Goal: Use online tool/utility: Utilize a website feature to perform a specific function

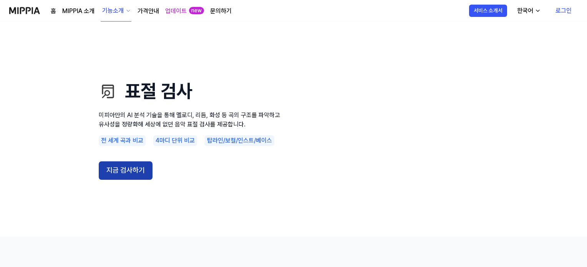
click at [134, 168] on button "지금 검사하기" at bounding box center [126, 170] width 54 height 18
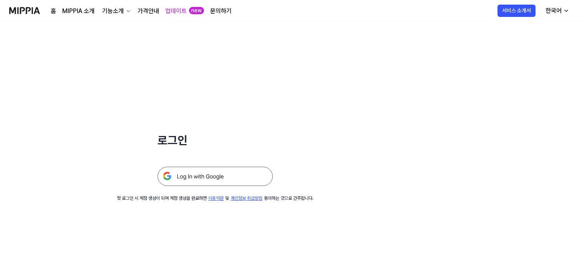
click at [192, 172] on img at bounding box center [214, 176] width 115 height 19
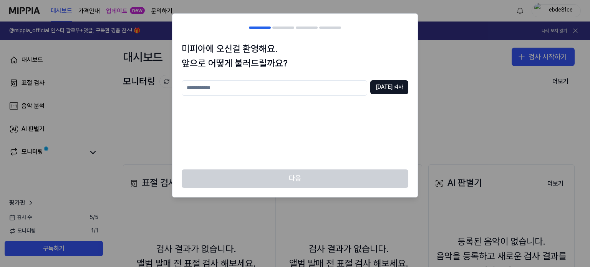
click at [268, 83] on input "text" at bounding box center [274, 87] width 185 height 15
type input "****"
click at [410, 89] on div "미피아에 오신걸 환영해요. 앞으로 어떻게 불러드릴까요? **** [DATE] 검사" at bounding box center [294, 105] width 245 height 128
click at [400, 89] on button "[DATE] 검사" at bounding box center [389, 87] width 38 height 14
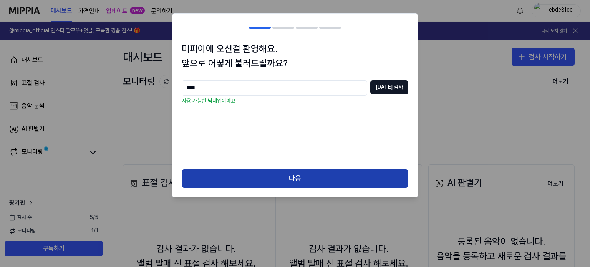
click at [290, 178] on button "다음" at bounding box center [295, 178] width 227 height 18
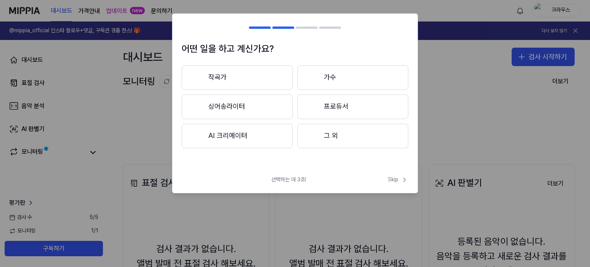
click at [348, 140] on button "그 외" at bounding box center [352, 136] width 111 height 25
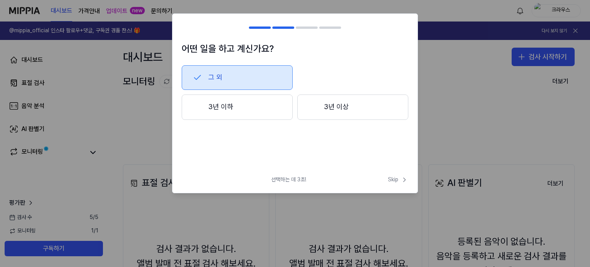
click at [210, 74] on button "그 외" at bounding box center [237, 77] width 111 height 25
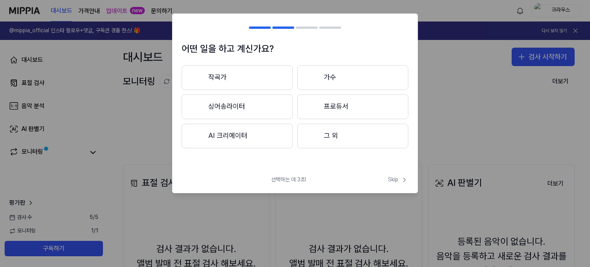
click at [228, 134] on button "AI 크리에이터" at bounding box center [237, 136] width 111 height 25
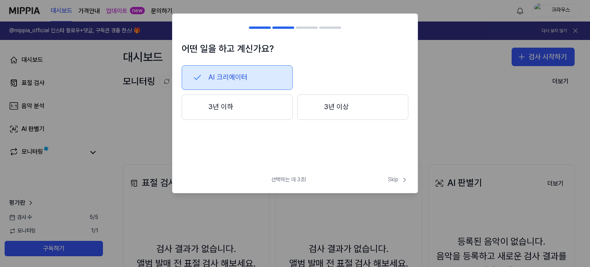
click at [227, 111] on button "3년 이하" at bounding box center [237, 106] width 111 height 25
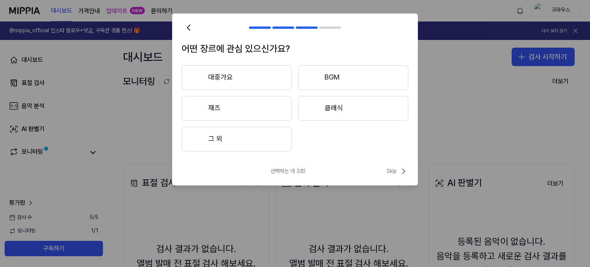
click at [232, 76] on button "대중가요" at bounding box center [237, 77] width 110 height 25
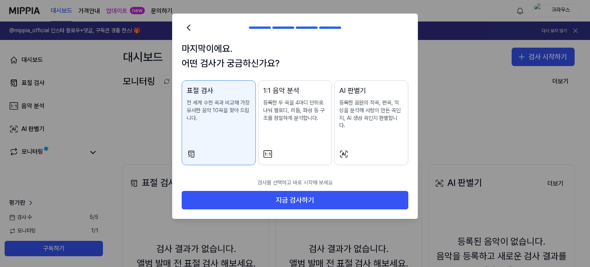
click at [213, 116] on p "전 세계 수천 곡과 비교해 가장 유사한 음악 10곡을 찾아 드립니다." at bounding box center [219, 110] width 64 height 23
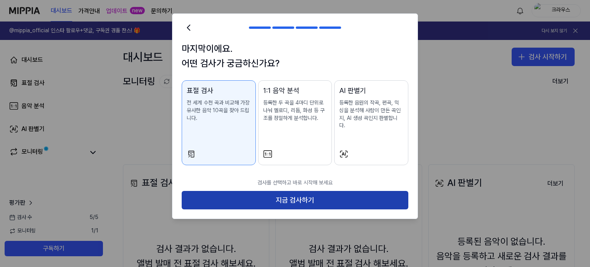
click at [289, 194] on button "지금 검사하기" at bounding box center [295, 200] width 227 height 18
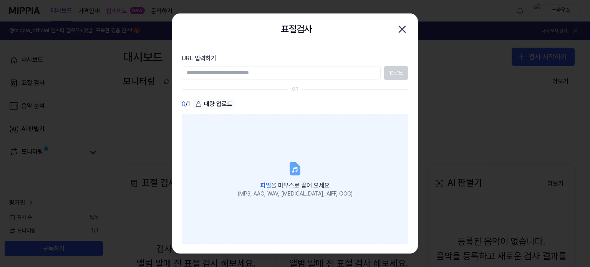
click at [248, 168] on label "파일 을 마우스로 끌어 오세요 (MP3, AAC, WAV, [MEDICAL_DATA], AIFF, OGG)" at bounding box center [295, 179] width 227 height 130
click at [0, 0] on input "파일 을 마우스로 끌어 오세요 (MP3, AAC, WAV, [MEDICAL_DATA], AIFF, OGG)" at bounding box center [0, 0] width 0 height 0
click at [280, 167] on label "파일 을 마우스로 끌어 오세요 (MP3, AAC, WAV, [MEDICAL_DATA], AIFF, OGG)" at bounding box center [295, 179] width 227 height 130
click at [0, 0] on input "파일 을 마우스로 끌어 오세요 (MP3, AAC, WAV, [MEDICAL_DATA], AIFF, OGG)" at bounding box center [0, 0] width 0 height 0
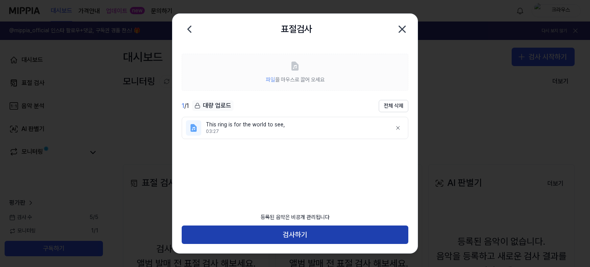
click at [283, 234] on button "검사하기" at bounding box center [295, 234] width 227 height 18
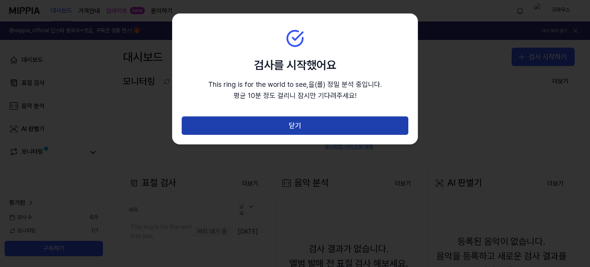
click at [265, 122] on button "닫기" at bounding box center [295, 125] width 227 height 18
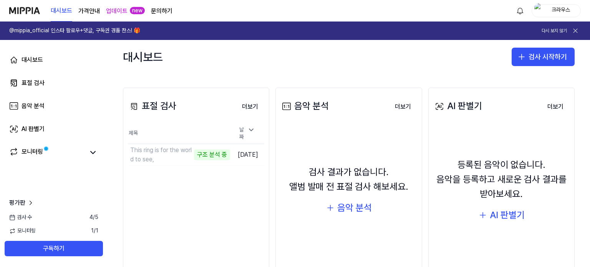
scroll to position [38, 0]
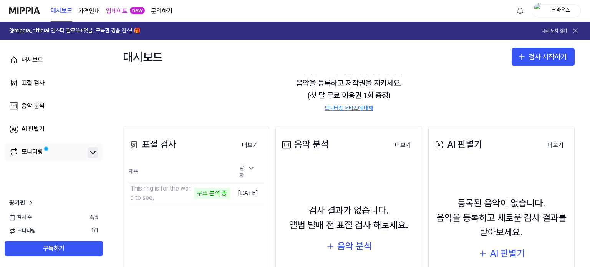
click at [92, 152] on icon at bounding box center [93, 152] width 5 height 2
click at [92, 152] on icon at bounding box center [92, 152] width 9 height 9
click at [92, 152] on icon at bounding box center [93, 152] width 5 height 2
click at [92, 152] on icon at bounding box center [92, 152] width 9 height 9
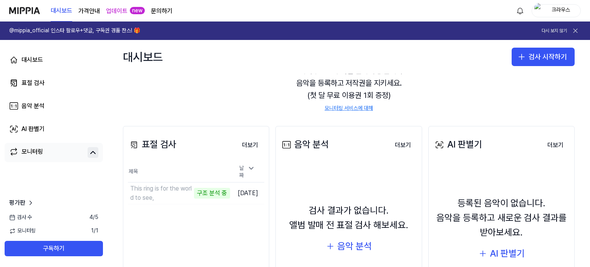
click at [92, 156] on icon at bounding box center [92, 152] width 9 height 9
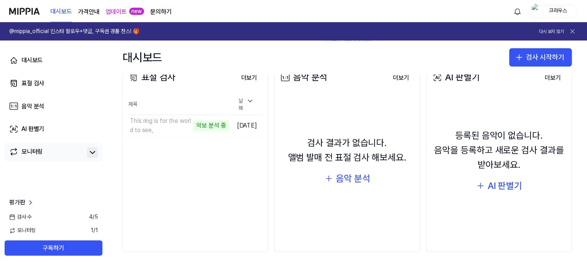
scroll to position [106, 0]
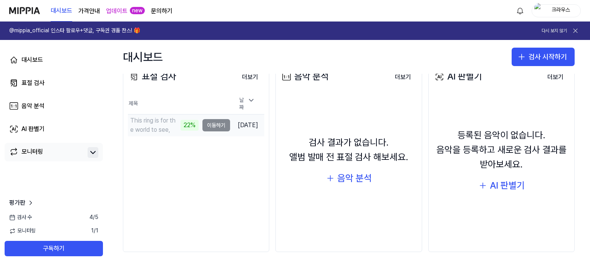
click at [207, 121] on td "This ring is for the world to see, 22% 이동하기" at bounding box center [179, 125] width 102 height 22
click at [203, 123] on td "This ring is for the world to see, 22% 이동하기" at bounding box center [179, 125] width 102 height 22
click at [204, 119] on button "이동하기" at bounding box center [216, 125] width 28 height 12
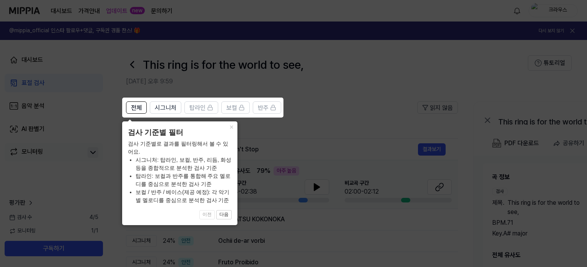
click at [253, 118] on icon at bounding box center [295, 133] width 590 height 267
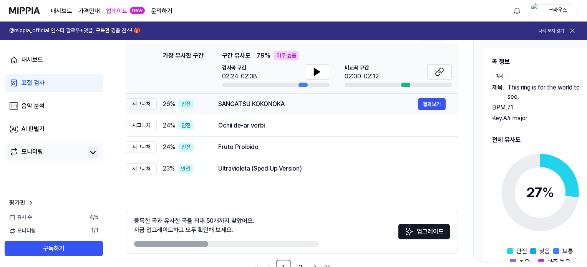
scroll to position [38, 0]
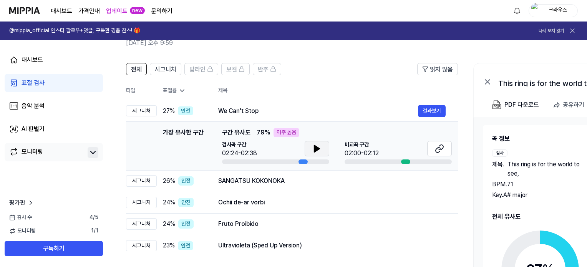
click at [310, 149] on button at bounding box center [316, 148] width 25 height 15
click at [321, 151] on button at bounding box center [316, 148] width 25 height 15
click at [244, 179] on div "SANGATSU KOKONOKA" at bounding box center [318, 180] width 200 height 9
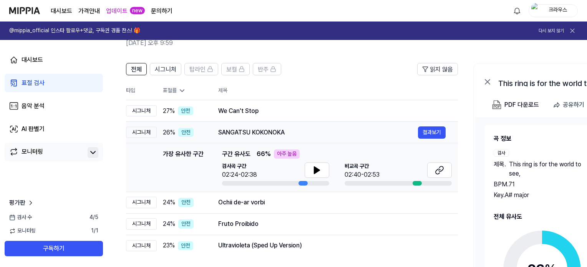
click at [245, 128] on div "SANGATSU KOKONOKA" at bounding box center [318, 132] width 200 height 9
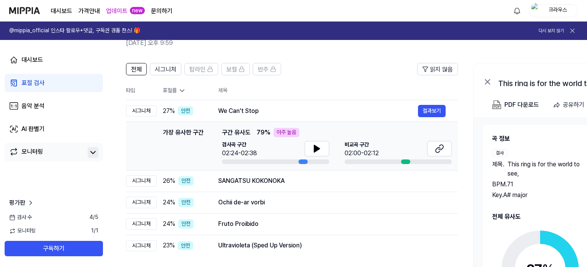
scroll to position [0, 0]
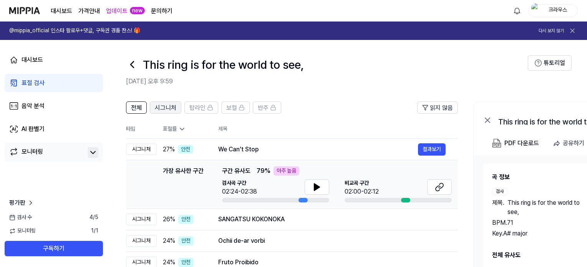
click at [162, 111] on span "시그니처" at bounding box center [166, 107] width 22 height 9
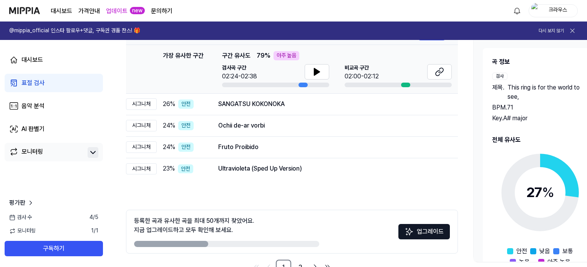
scroll to position [138, 0]
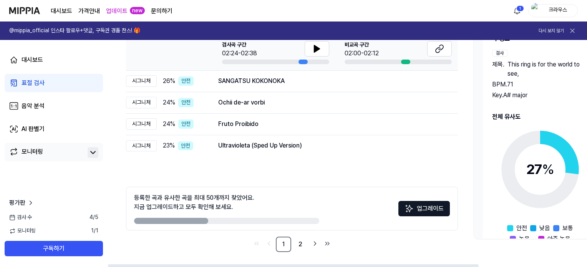
drag, startPoint x: 162, startPoint y: 199, endPoint x: 267, endPoint y: 209, distance: 105.7
click at [271, 210] on div "등록한 곡과 유사한 곡을 최대 50개까지 찾았어요. 지금 업그레이드하고 모두 확인해 보세요." at bounding box center [226, 208] width 185 height 31
click at [264, 203] on div "등록한 곡과 유사한 곡을 최대 50개까지 찾았어요. 지금 업그레이드하고 모두 확인해 보세요." at bounding box center [226, 208] width 185 height 31
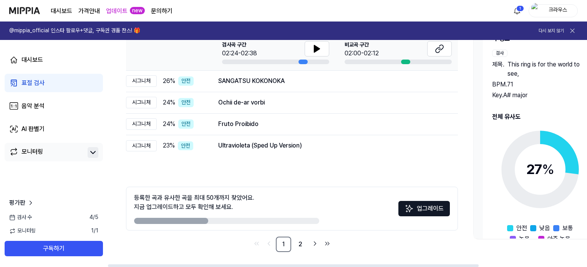
click at [265, 199] on div "등록한 곡과 유사한 곡을 최대 50개까지 찾았어요. 지금 업그레이드하고 모두 확인해 보세요." at bounding box center [226, 208] width 185 height 31
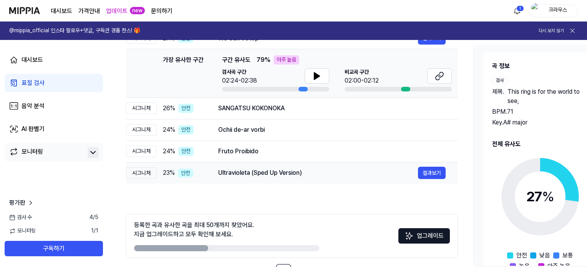
scroll to position [100, 0]
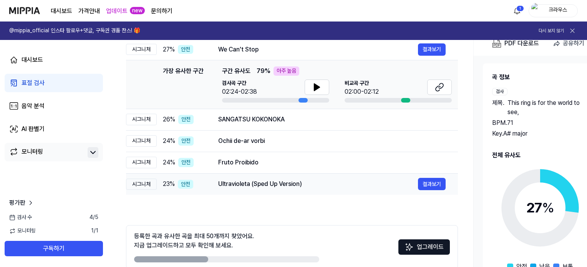
click at [169, 186] on span "23 %" at bounding box center [169, 183] width 12 height 9
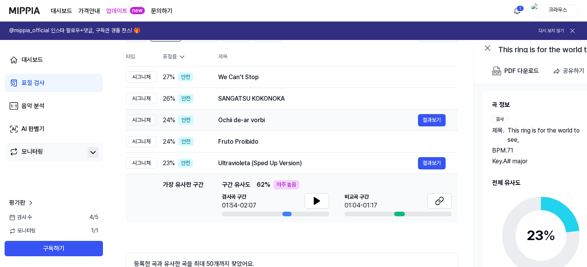
scroll to position [61, 0]
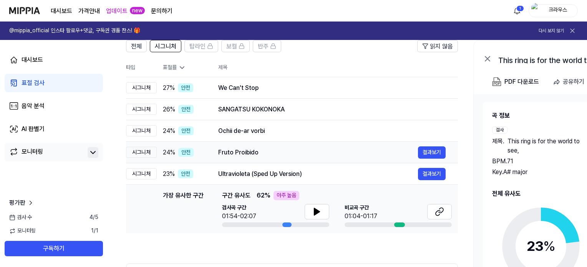
click at [170, 153] on span "24 %" at bounding box center [169, 152] width 12 height 9
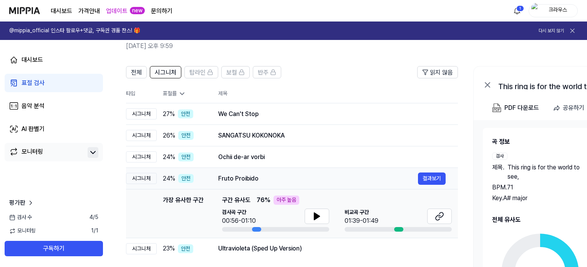
scroll to position [23, 0]
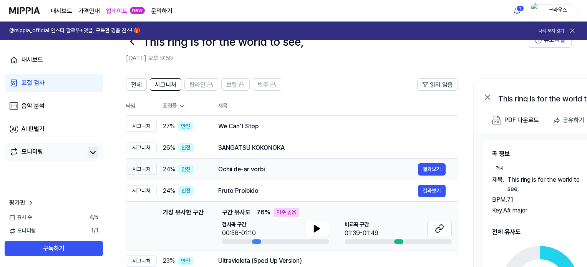
click at [169, 167] on span "24 %" at bounding box center [169, 169] width 12 height 9
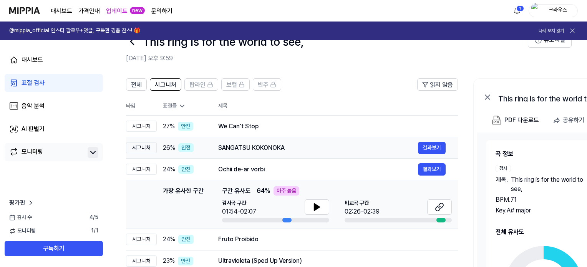
click at [162, 144] on td "26 % 안전" at bounding box center [181, 148] width 49 height 22
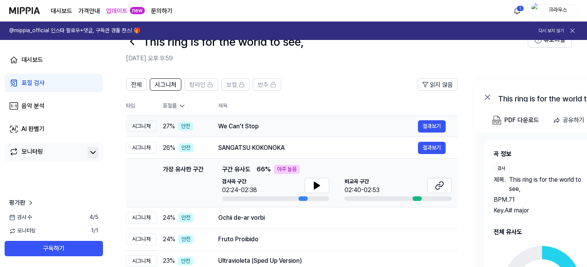
click at [162, 132] on td "27 % 안전" at bounding box center [181, 127] width 49 height 22
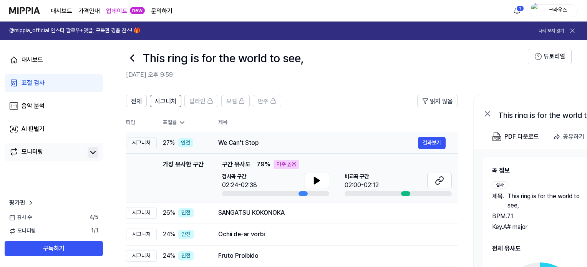
scroll to position [0, 0]
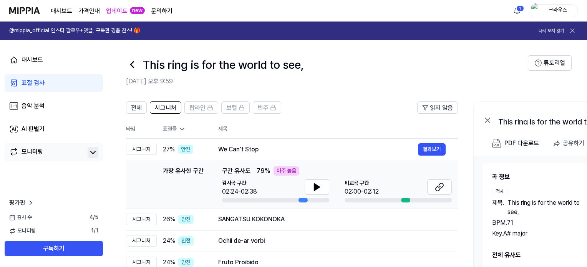
click at [173, 127] on div "표절률" at bounding box center [184, 129] width 43 height 8
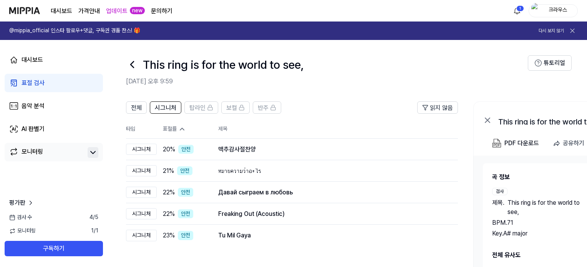
click at [186, 133] on th "표절률" at bounding box center [181, 129] width 49 height 19
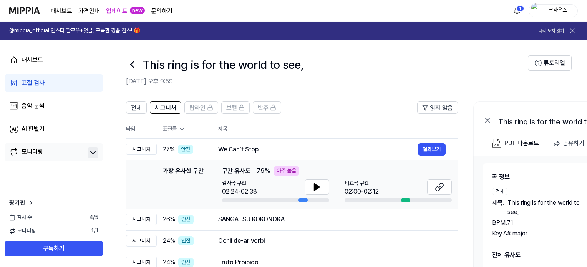
click at [186, 131] on icon at bounding box center [182, 129] width 8 height 8
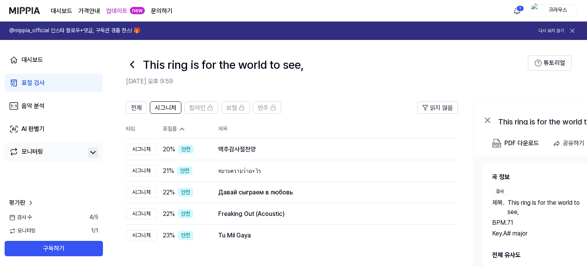
click at [186, 131] on div "표절률" at bounding box center [184, 129] width 43 height 8
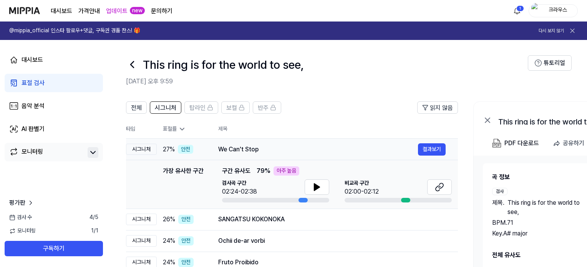
click at [166, 147] on span "27 %" at bounding box center [169, 149] width 12 height 9
click at [169, 127] on div "표절률" at bounding box center [184, 129] width 43 height 8
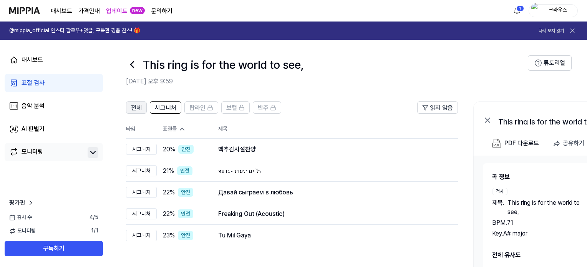
click at [135, 110] on span "전체" at bounding box center [136, 107] width 11 height 9
click at [131, 131] on th "타입" at bounding box center [141, 129] width 31 height 19
click at [430, 149] on button "결과보기" at bounding box center [432, 149] width 28 height 12
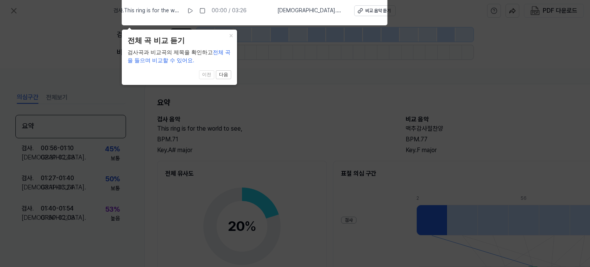
click at [253, 150] on icon at bounding box center [295, 131] width 590 height 271
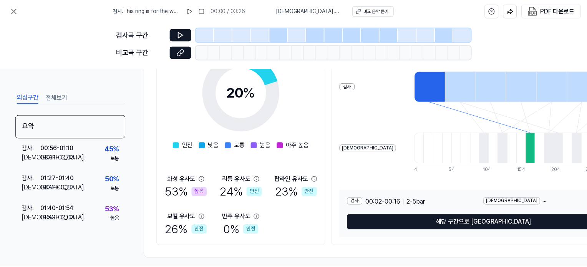
scroll to position [143, 0]
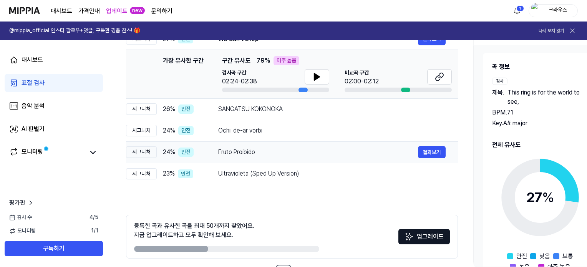
scroll to position [115, 0]
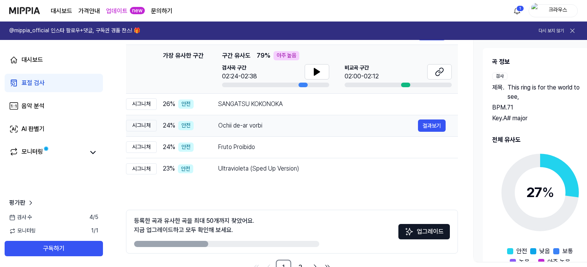
click at [226, 124] on div "Ochii de-ar vorbi" at bounding box center [318, 125] width 200 height 9
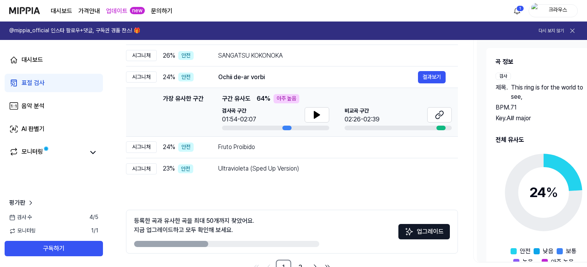
click at [281, 99] on div "아주 높음" at bounding box center [286, 98] width 26 height 9
click at [210, 92] on td "가장 유사한 구간 가장 유사한 구간 구간 유사도 64 % 아주 높음 검사곡 구간 01:54-02:07 [GEOGRAPHIC_DATA] 구간 0…" at bounding box center [292, 112] width 332 height 49
drag, startPoint x: 239, startPoint y: 95, endPoint x: 396, endPoint y: 96, distance: 157.4
click at [240, 95] on span "구간 유사도" at bounding box center [236, 98] width 28 height 9
click at [438, 76] on button "결과보기" at bounding box center [432, 77] width 28 height 12
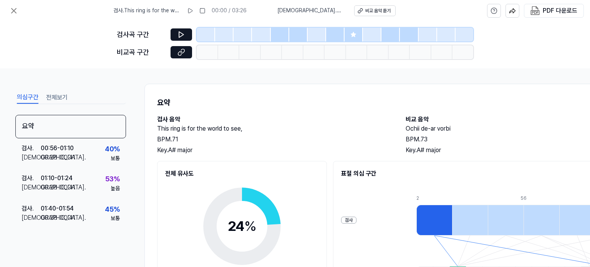
scroll to position [143, 0]
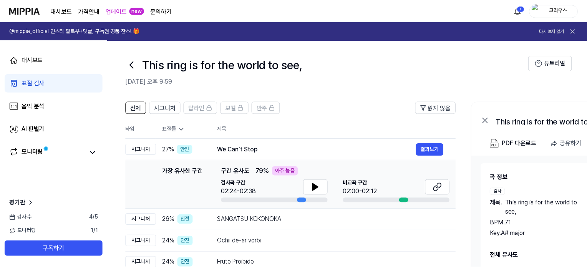
scroll to position [115, 0]
